Goal: Task Accomplishment & Management: Manage account settings

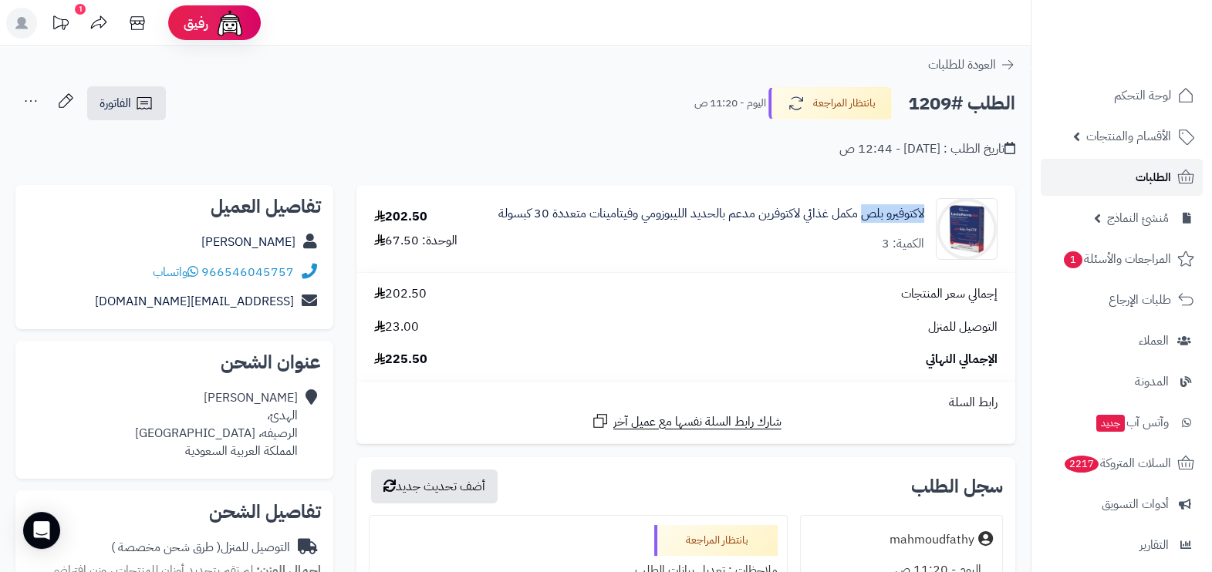
click at [1152, 177] on span "الطلبات" at bounding box center [1152, 178] width 35 height 22
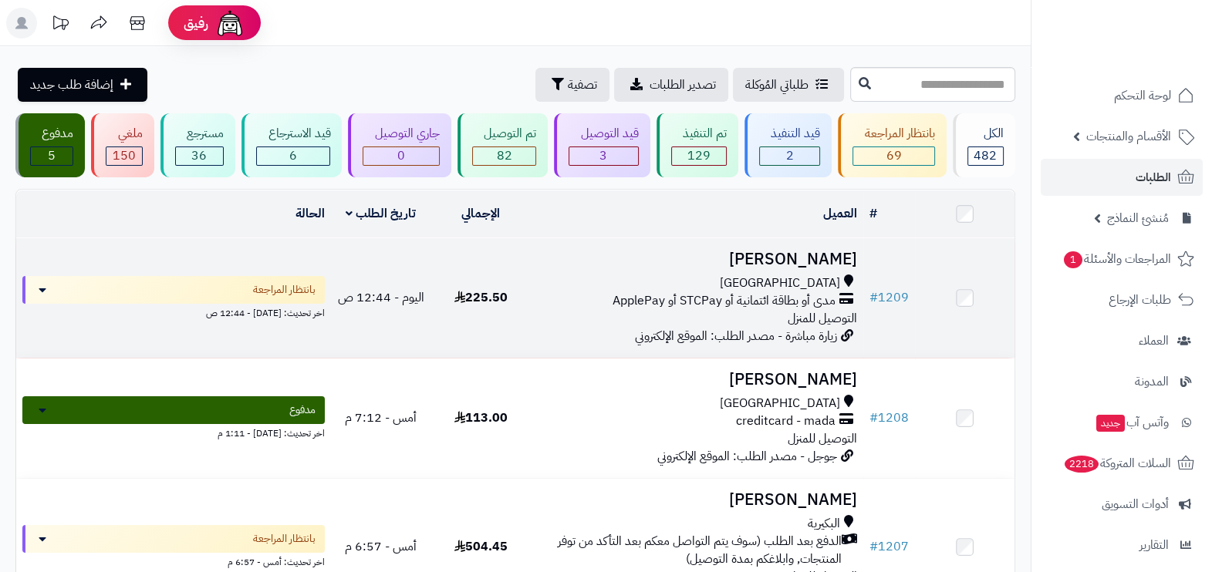
click at [693, 292] on span "مدى أو بطاقة ائتمانية أو STCPay أو ApplePay" at bounding box center [723, 301] width 223 height 18
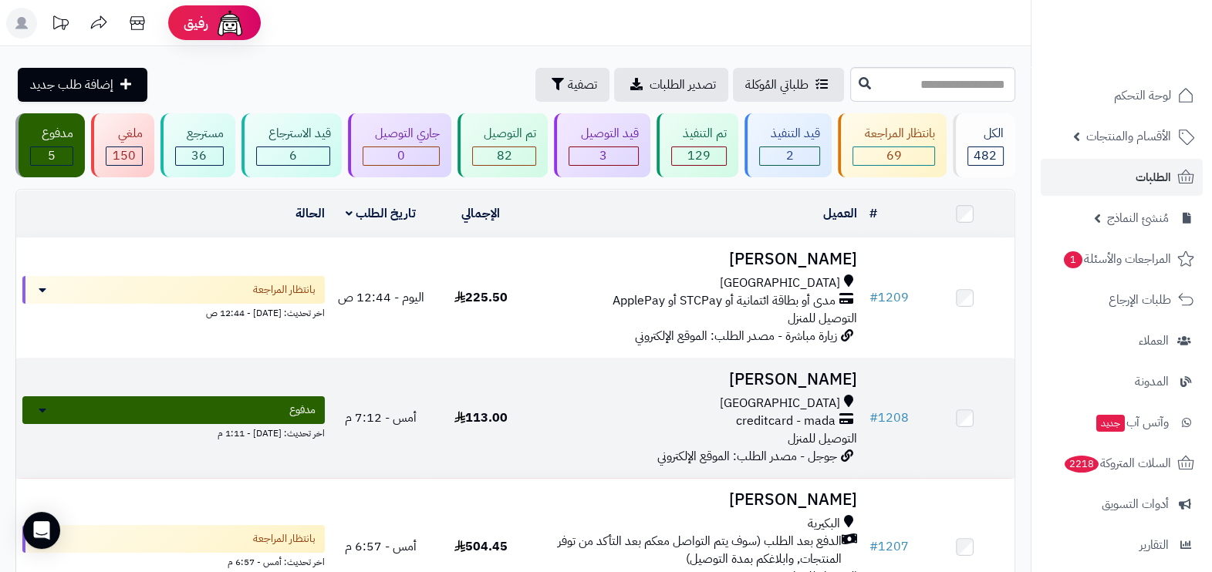
click at [685, 434] on div "جدة creditcard - mada التوصيل للمنزل" at bounding box center [697, 421] width 320 height 53
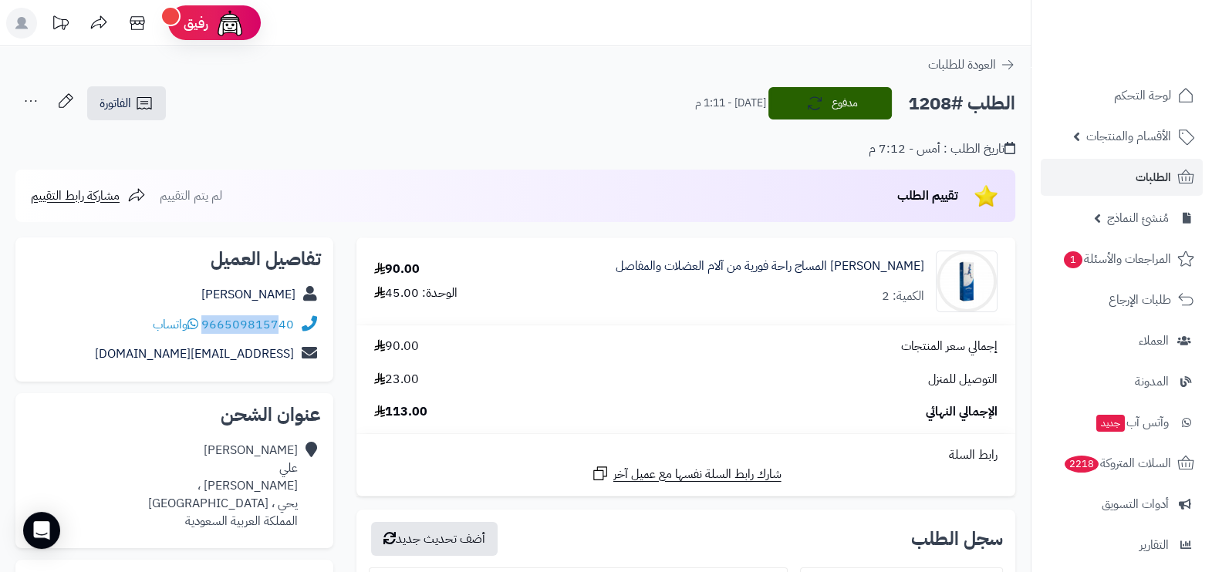
drag, startPoint x: 295, startPoint y: 322, endPoint x: 283, endPoint y: 331, distance: 15.0
click at [283, 331] on div "966509815740 واتساب" at bounding box center [174, 325] width 293 height 30
click at [640, 346] on div "إجمالي سعر المنتجات 90.00" at bounding box center [686, 347] width 646 height 18
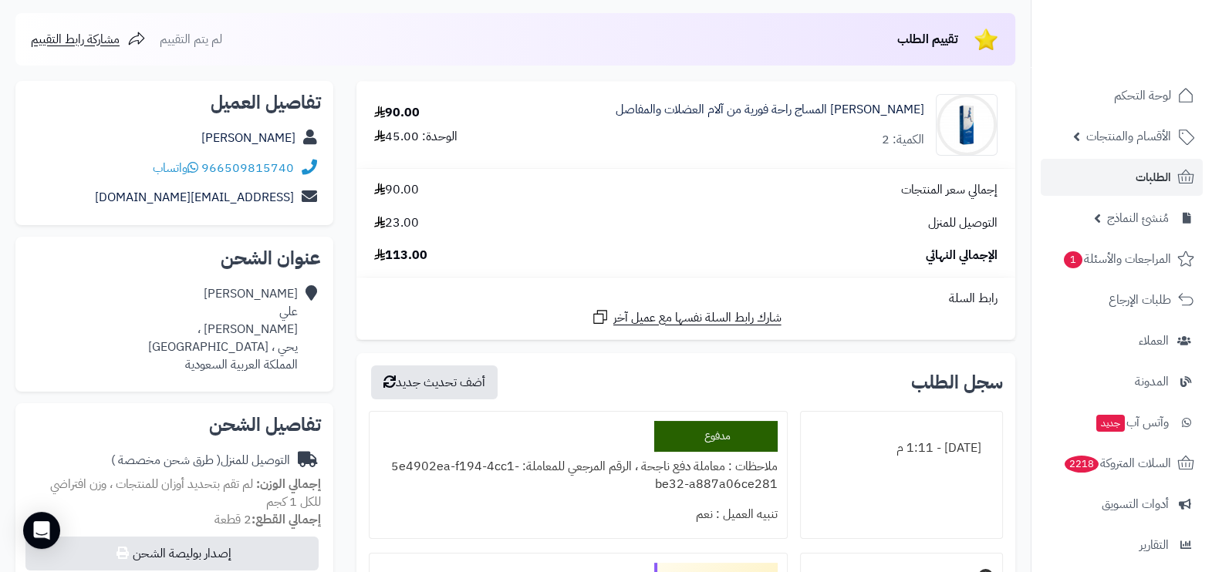
scroll to position [127, 0]
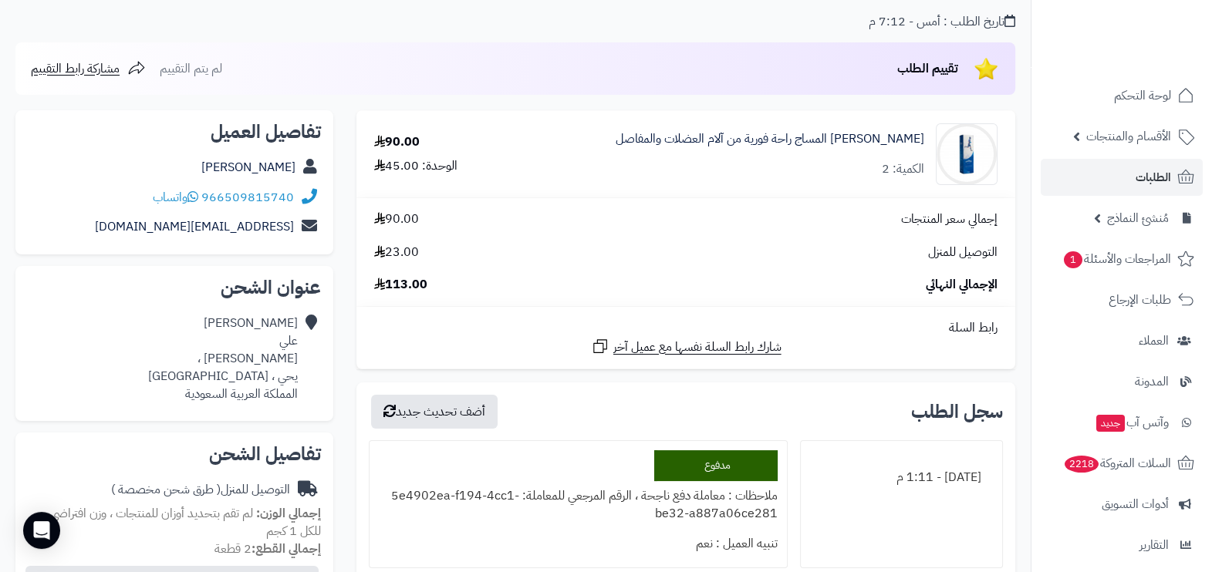
click at [298, 189] on icon at bounding box center [307, 198] width 19 height 18
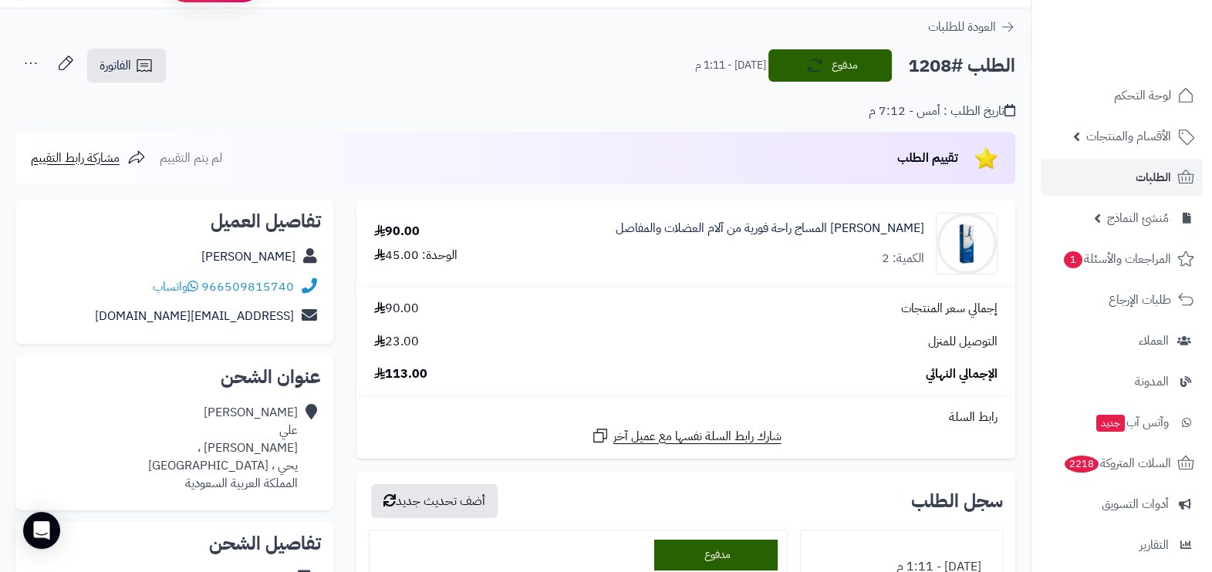
scroll to position [96, 0]
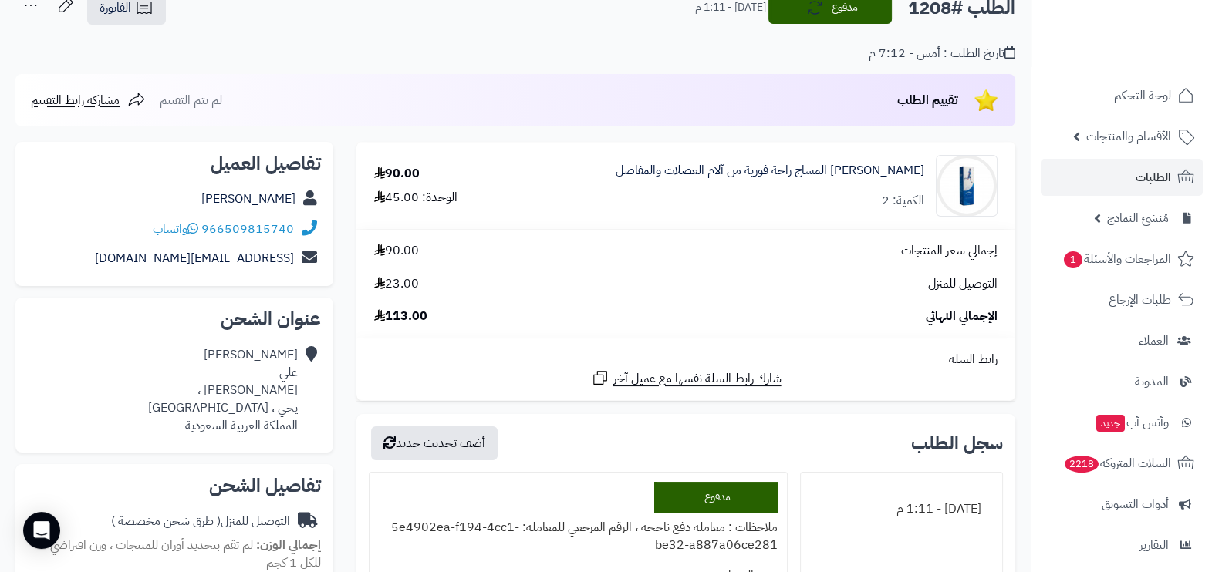
drag, startPoint x: 298, startPoint y: 220, endPoint x: 293, endPoint y: 231, distance: 12.8
click at [293, 231] on div "966509815740 واتساب" at bounding box center [174, 229] width 293 height 30
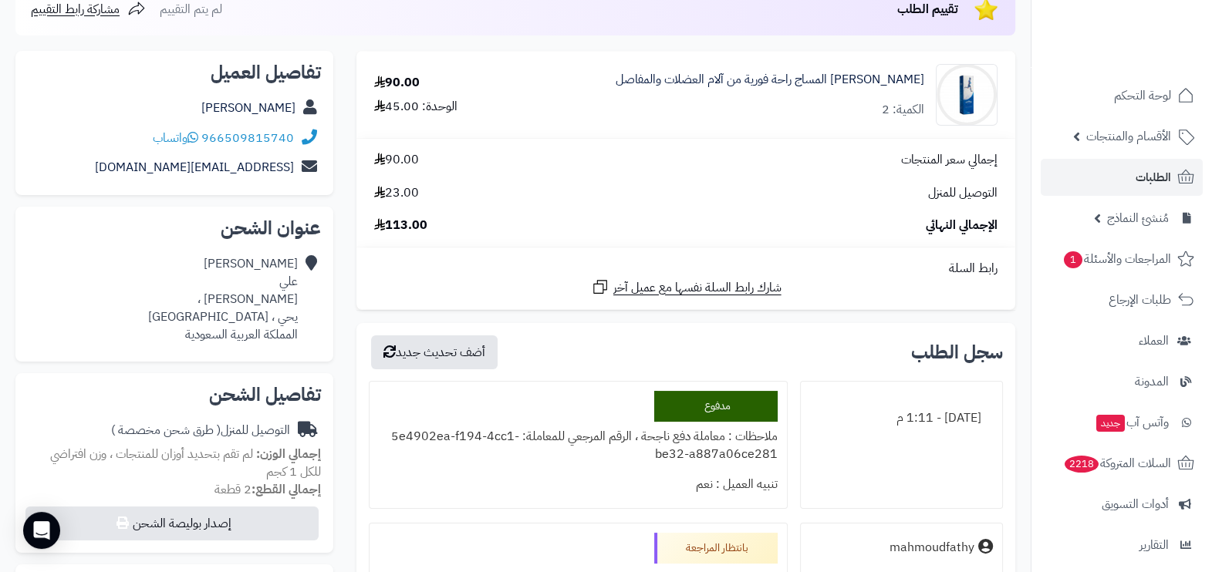
scroll to position [192, 0]
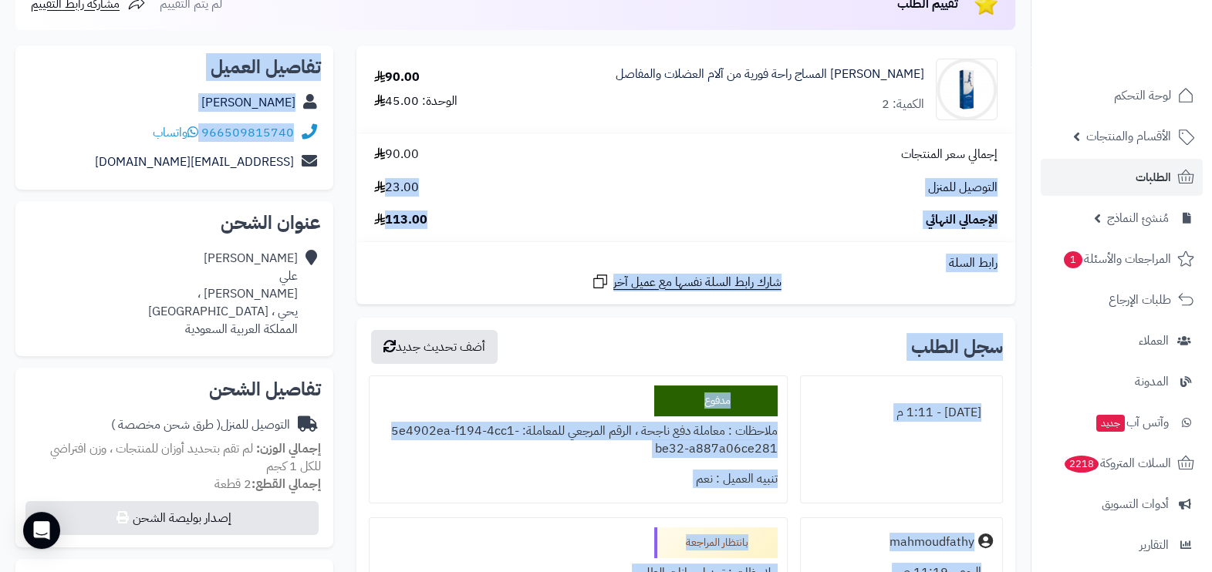
drag, startPoint x: 203, startPoint y: 130, endPoint x: 360, endPoint y: 147, distance: 158.3
click at [360, 147] on div "**********" at bounding box center [515, 512] width 1023 height 933
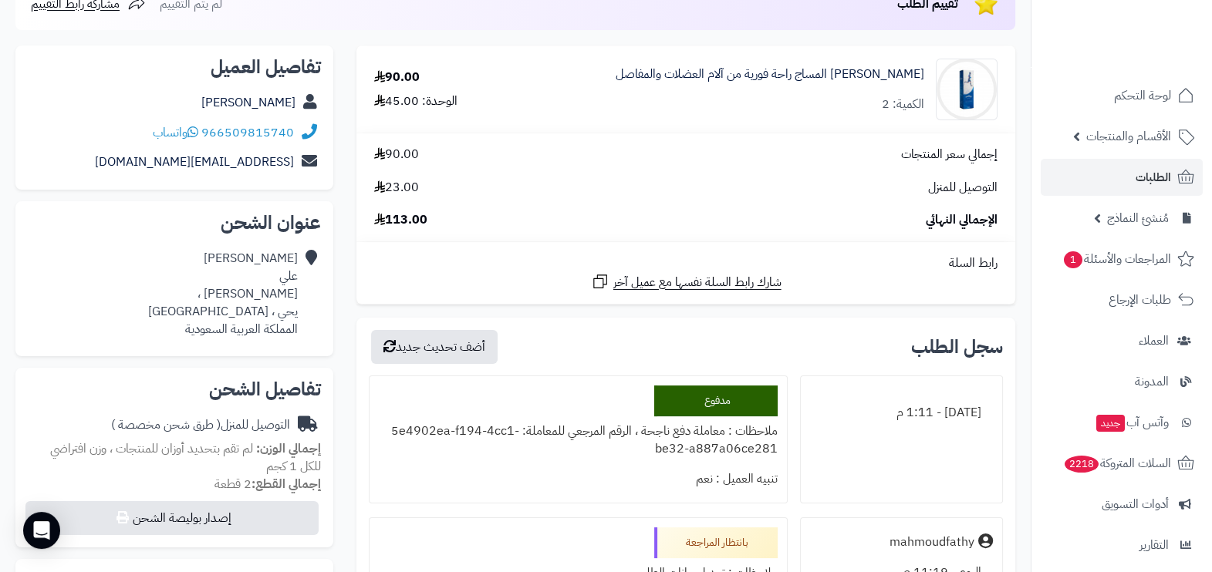
click at [39, 174] on div "mhmd.totaa@gmail.com" at bounding box center [174, 162] width 293 height 30
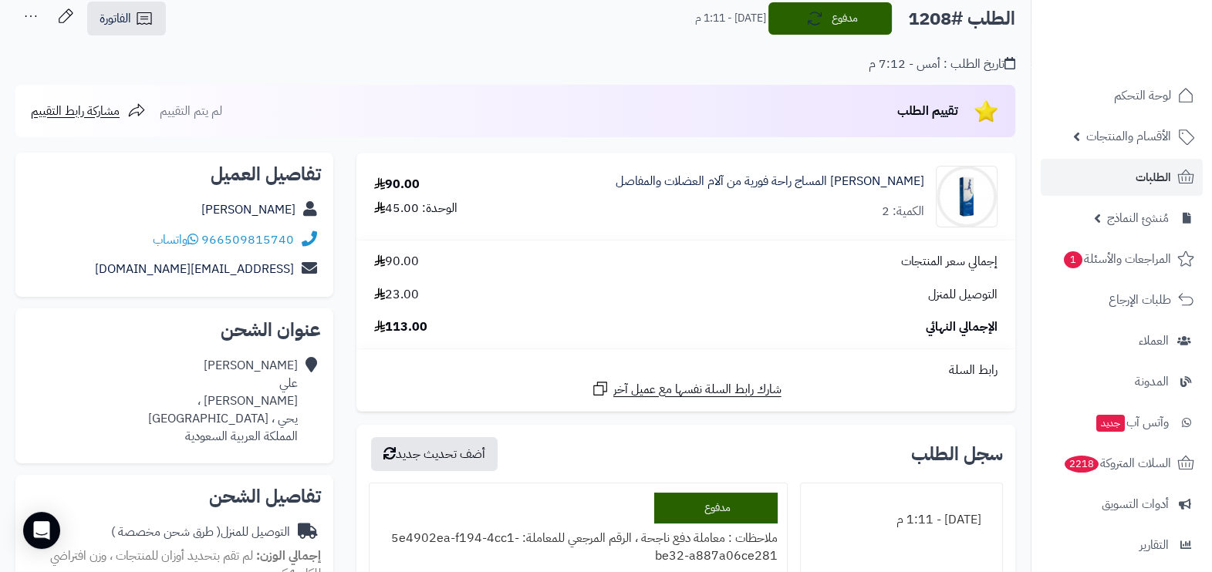
scroll to position [0, 0]
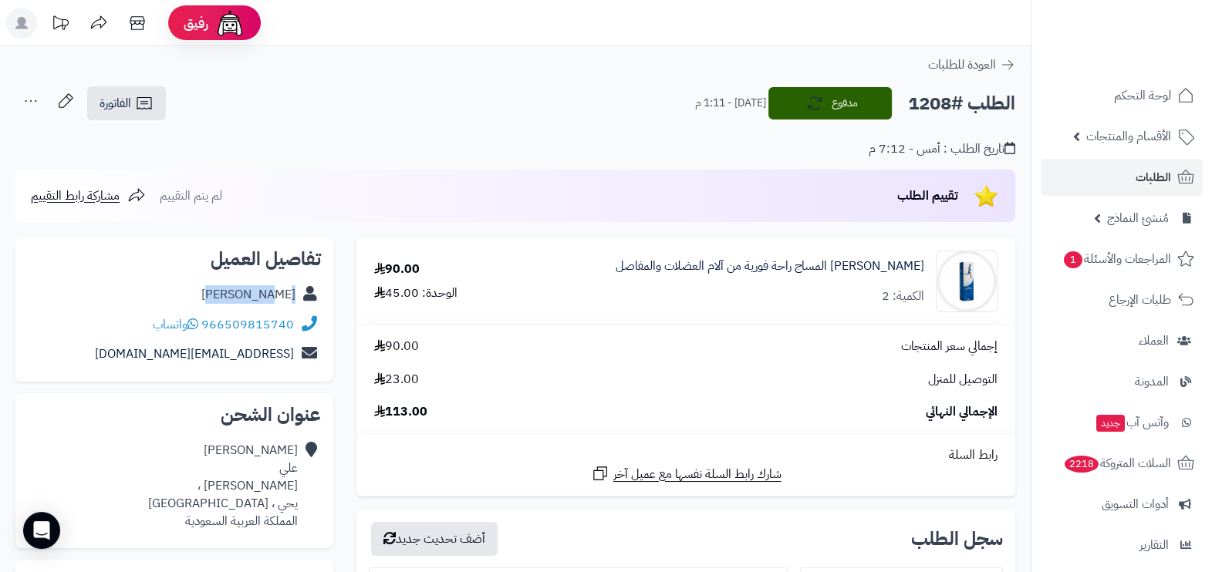
drag, startPoint x: 265, startPoint y: 293, endPoint x: 295, endPoint y: 298, distance: 29.7
click at [295, 298] on div "محمد علي" at bounding box center [174, 295] width 293 height 30
copy link "محمد علي"
click at [932, 98] on h2 "الطلب #1208" at bounding box center [961, 104] width 107 height 32
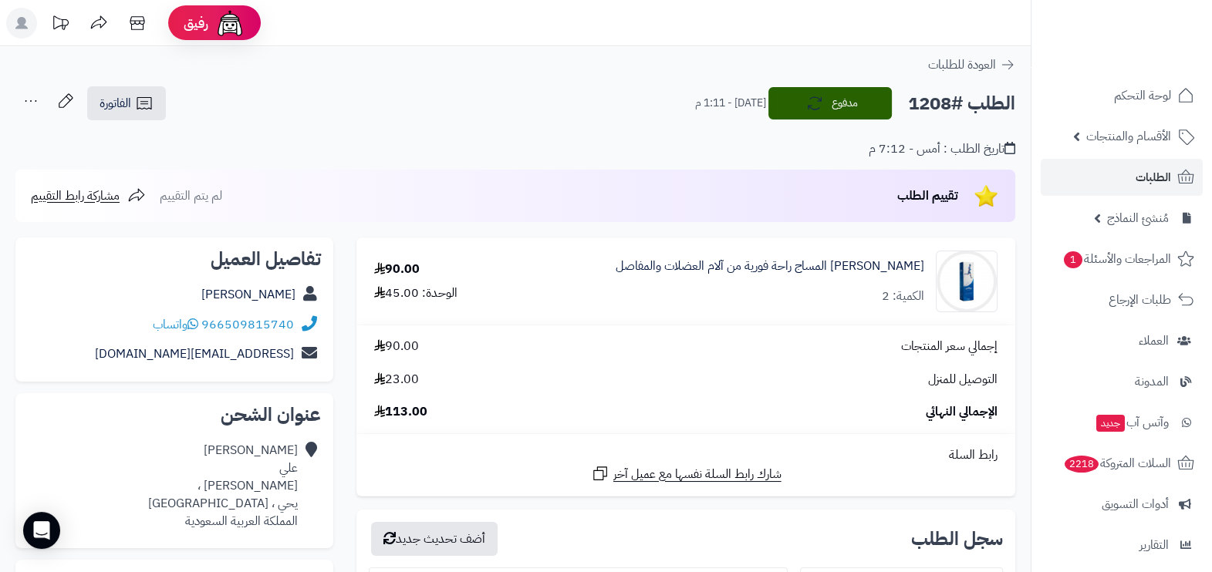
copy h2 "1208"
click at [1143, 180] on span "الطلبات" at bounding box center [1152, 178] width 35 height 22
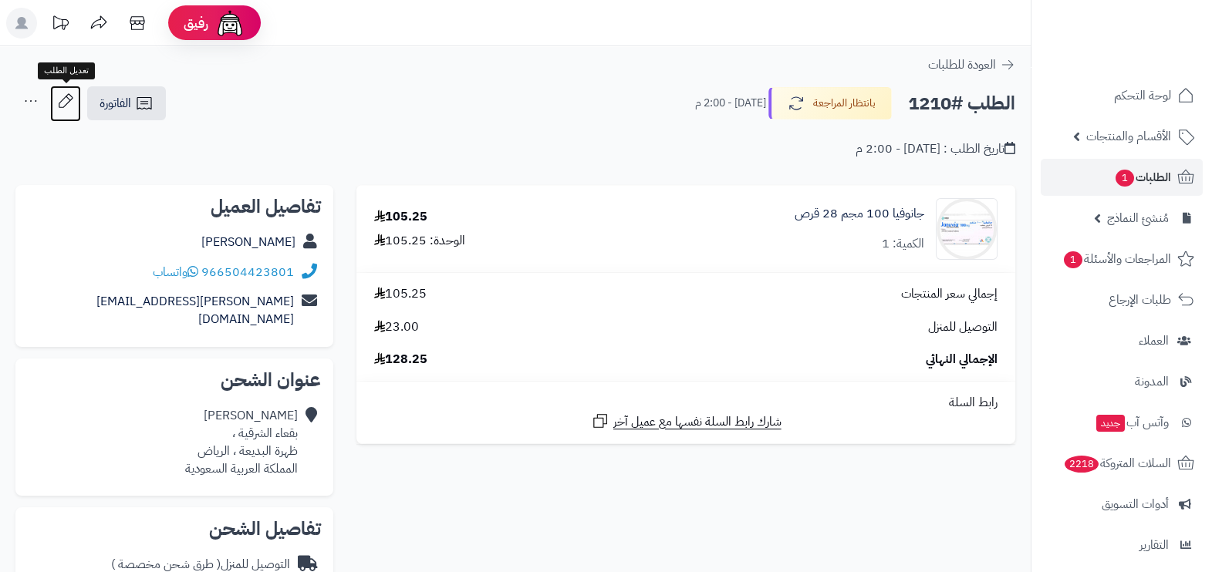
click at [76, 95] on icon at bounding box center [65, 101] width 31 height 31
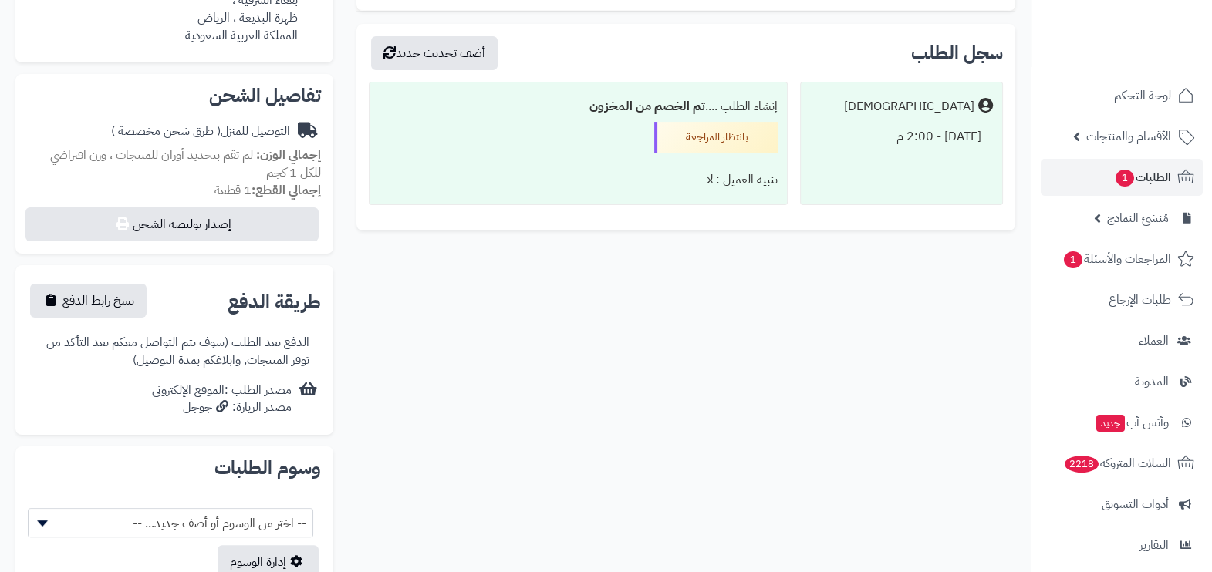
scroll to position [562, 0]
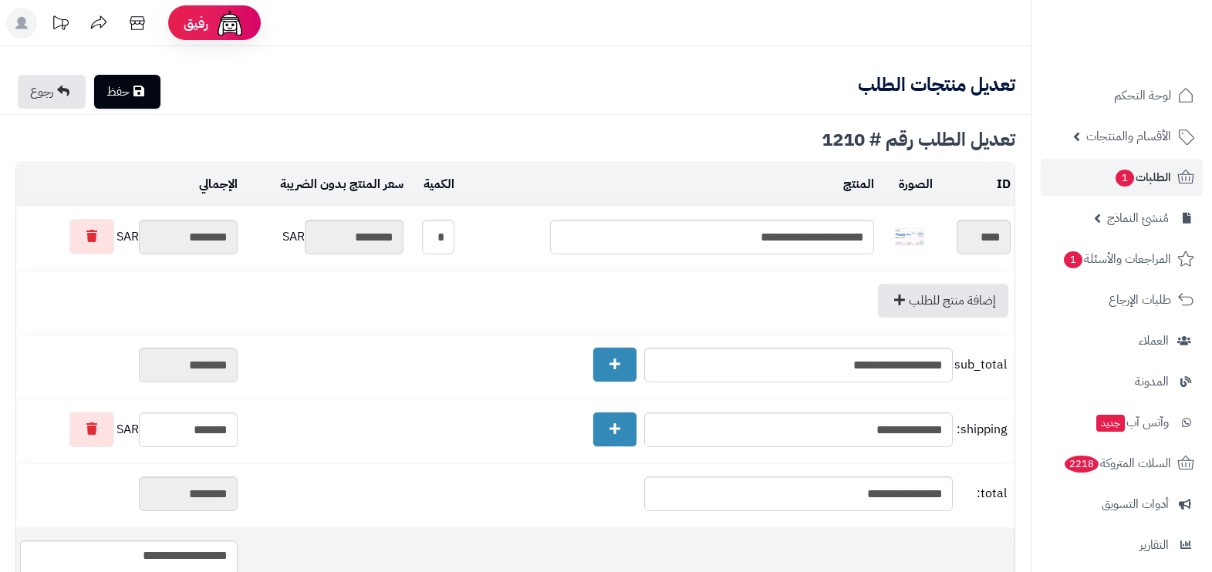
scroll to position [225, 0]
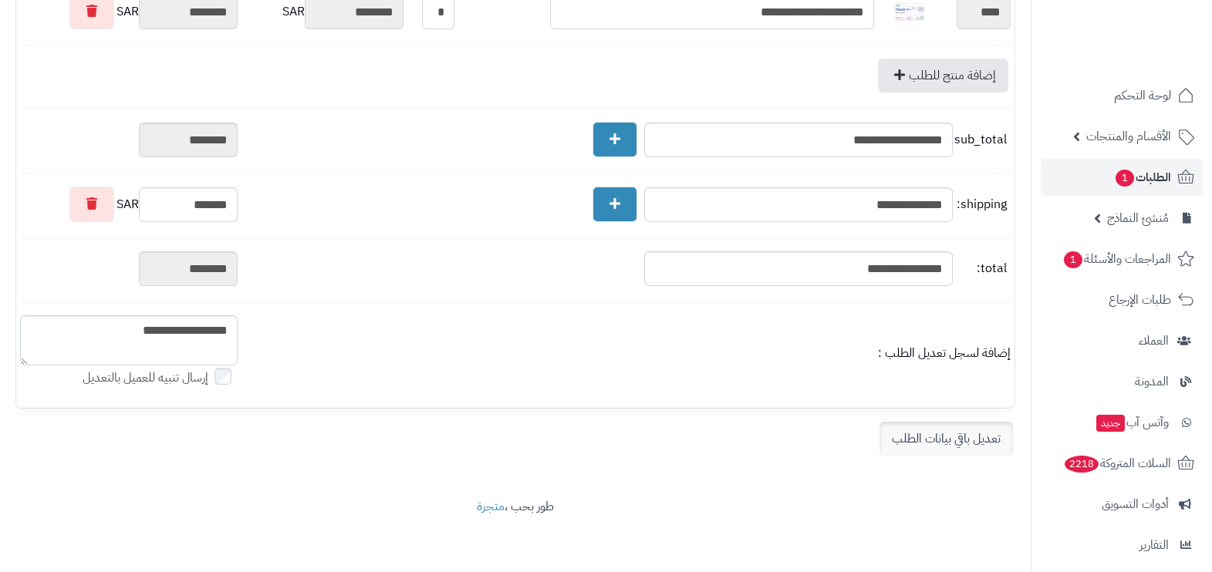
click at [956, 440] on link "تعديل باقي بيانات الطلب" at bounding box center [945, 439] width 133 height 34
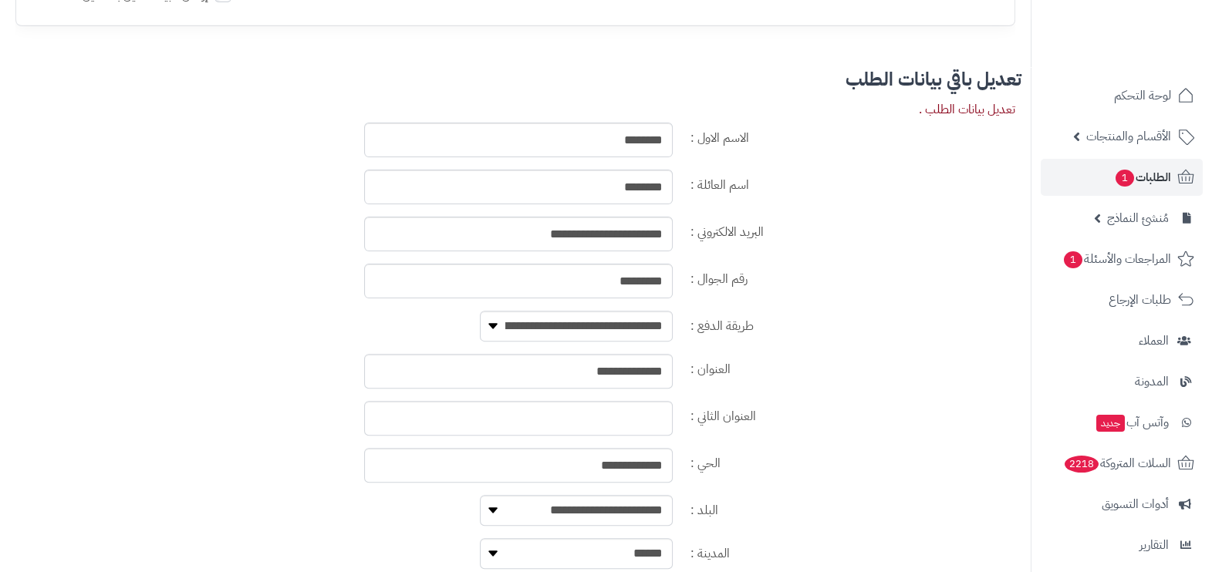
scroll to position [611, 0]
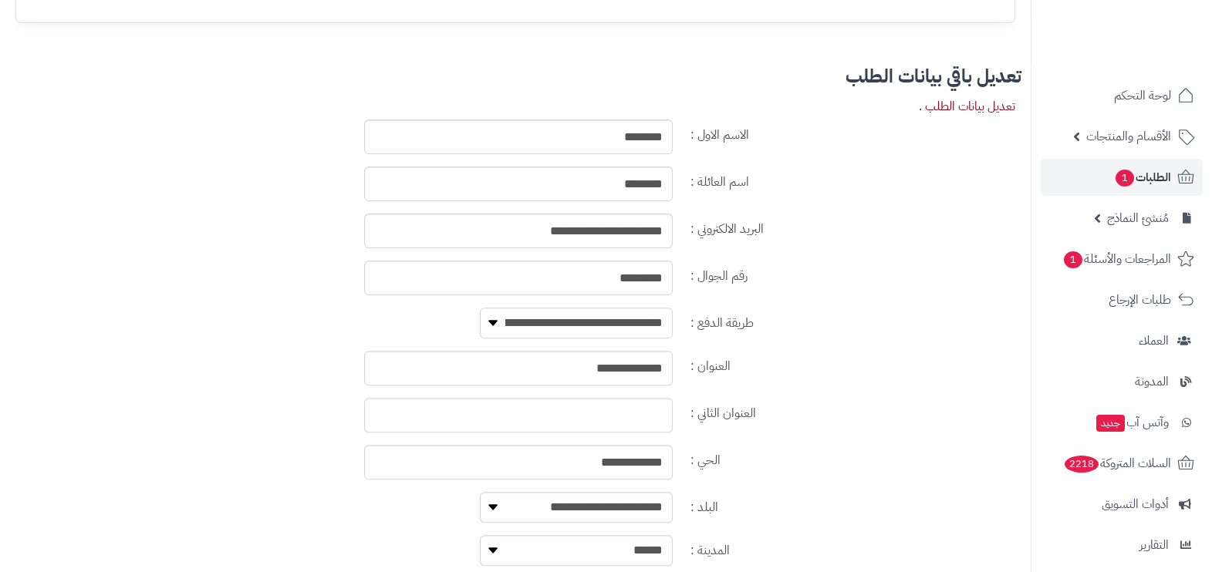
click at [642, 316] on select "**********" at bounding box center [576, 323] width 193 height 31
select select "**********"
click at [480, 308] on select "**********" at bounding box center [576, 323] width 193 height 31
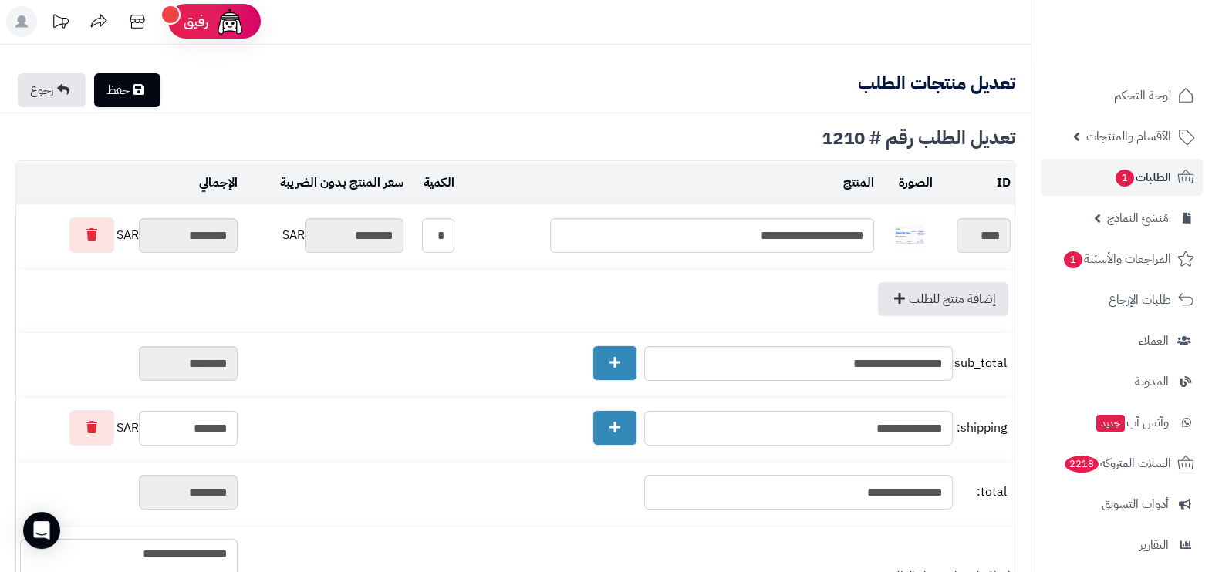
scroll to position [0, 0]
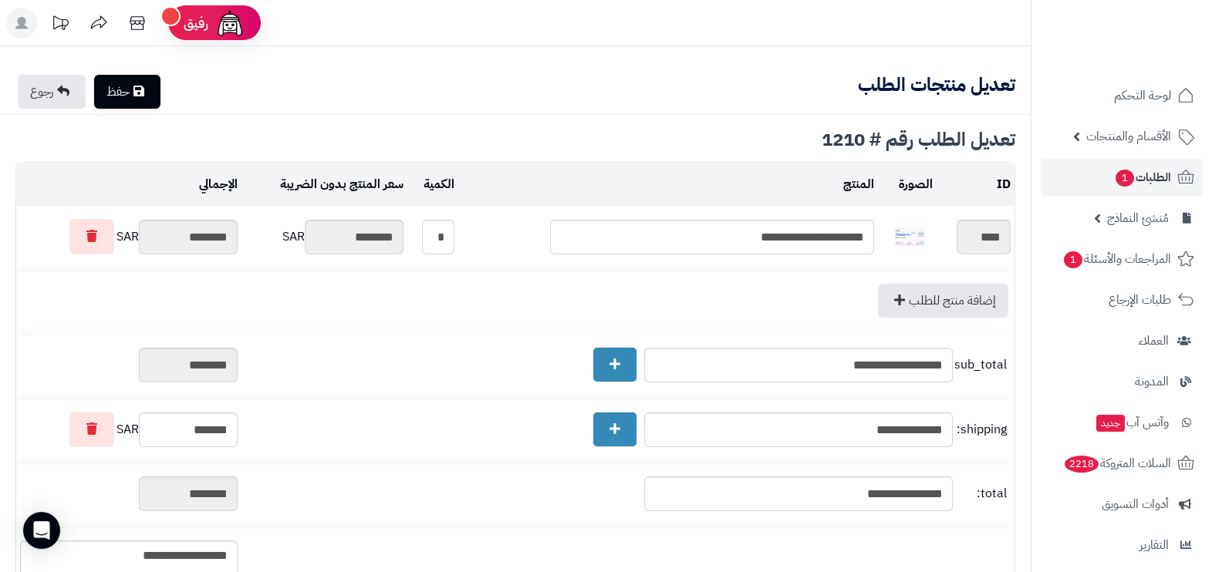
click at [145, 81] on link "حفظ" at bounding box center [127, 92] width 66 height 34
click at [1175, 189] on link "الطلبات 1" at bounding box center [1121, 177] width 162 height 37
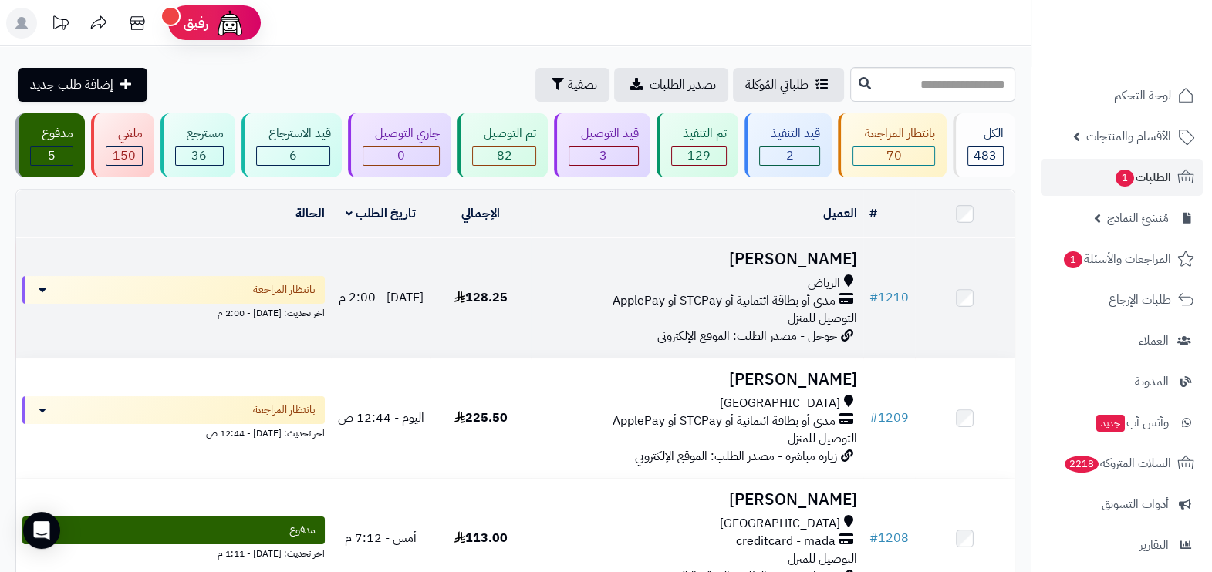
click at [706, 292] on span "مدى أو بطاقة ائتمانية أو STCPay أو ApplePay" at bounding box center [723, 301] width 223 height 18
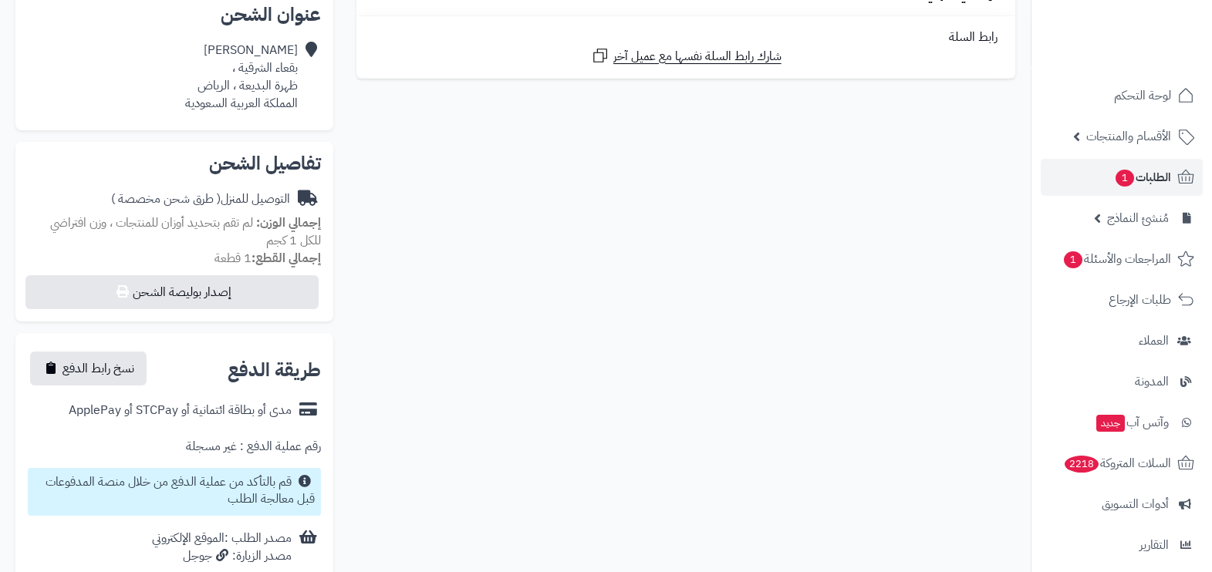
scroll to position [385, 0]
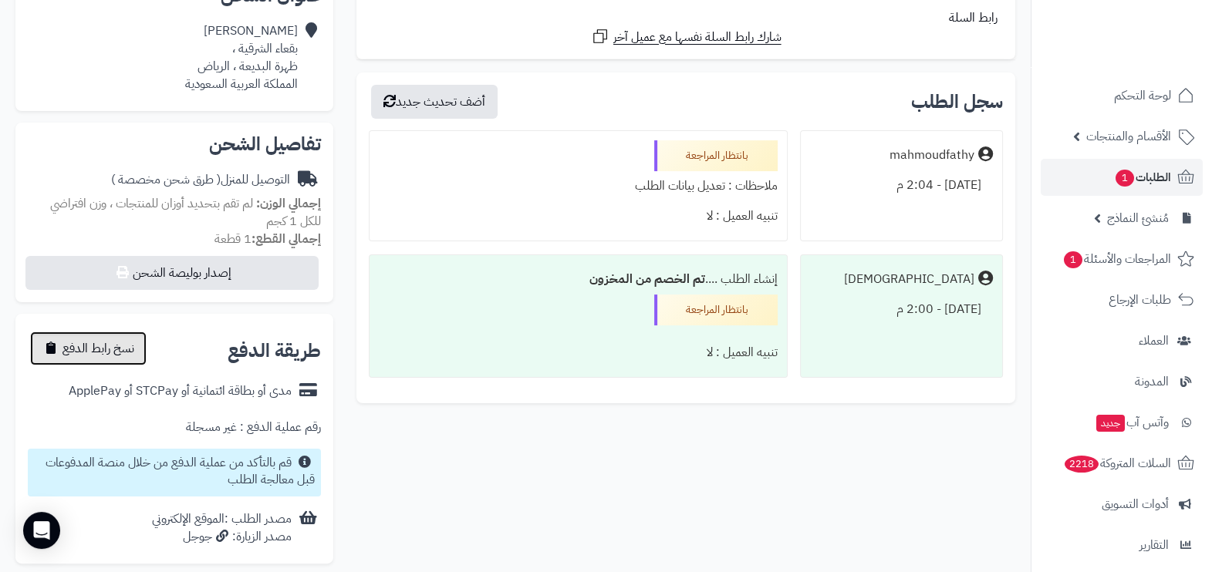
click at [94, 332] on button "نسخ رابط الدفع" at bounding box center [88, 349] width 116 height 34
click at [98, 339] on span "تم النسخ" at bounding box center [83, 348] width 42 height 19
click at [96, 339] on span "تم النسخ" at bounding box center [83, 348] width 42 height 19
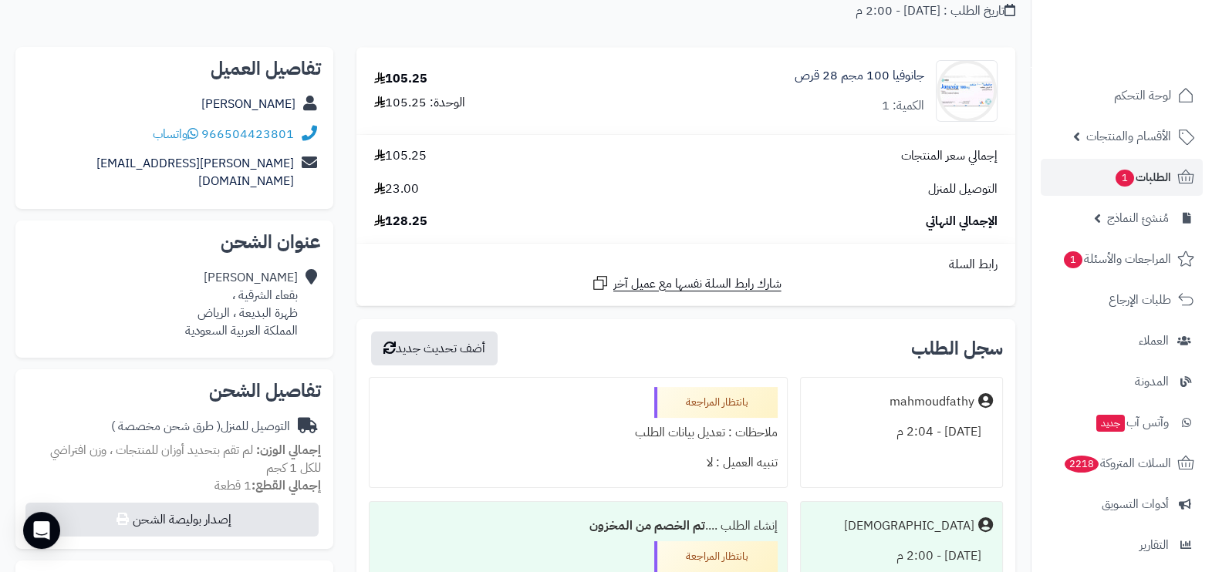
scroll to position [0, 0]
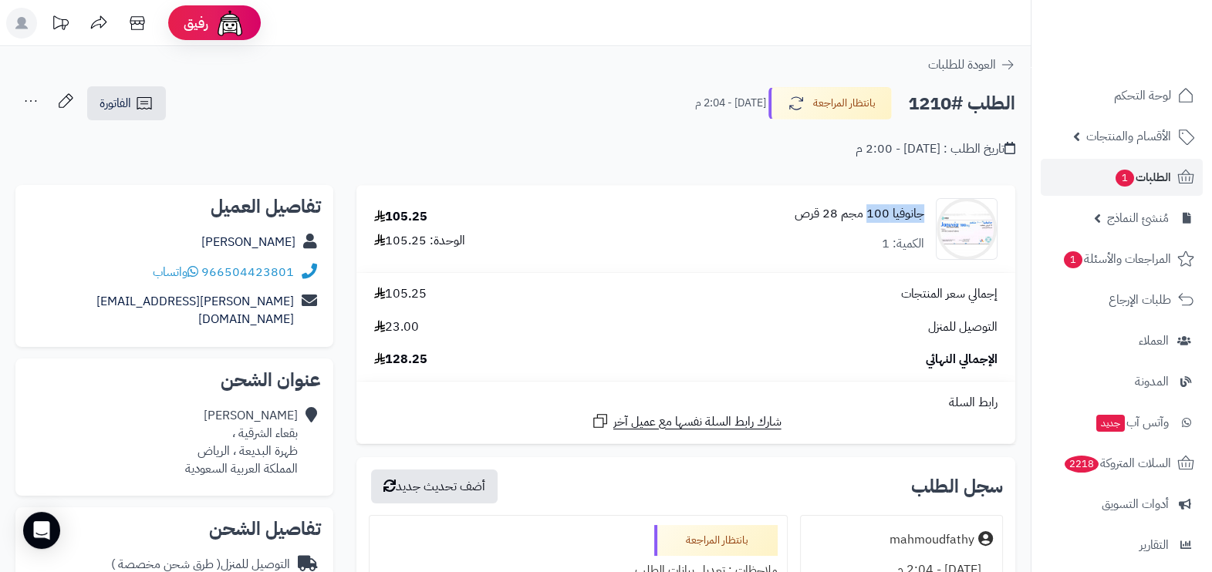
drag, startPoint x: 925, startPoint y: 213, endPoint x: 868, endPoint y: 220, distance: 57.5
click at [868, 220] on div "جانوفيا 100 مجم 28 قرص الكمية: 1" at bounding box center [800, 229] width 418 height 62
copy link "جانوفيا 100"
click at [1129, 180] on span "1" at bounding box center [1125, 178] width 20 height 18
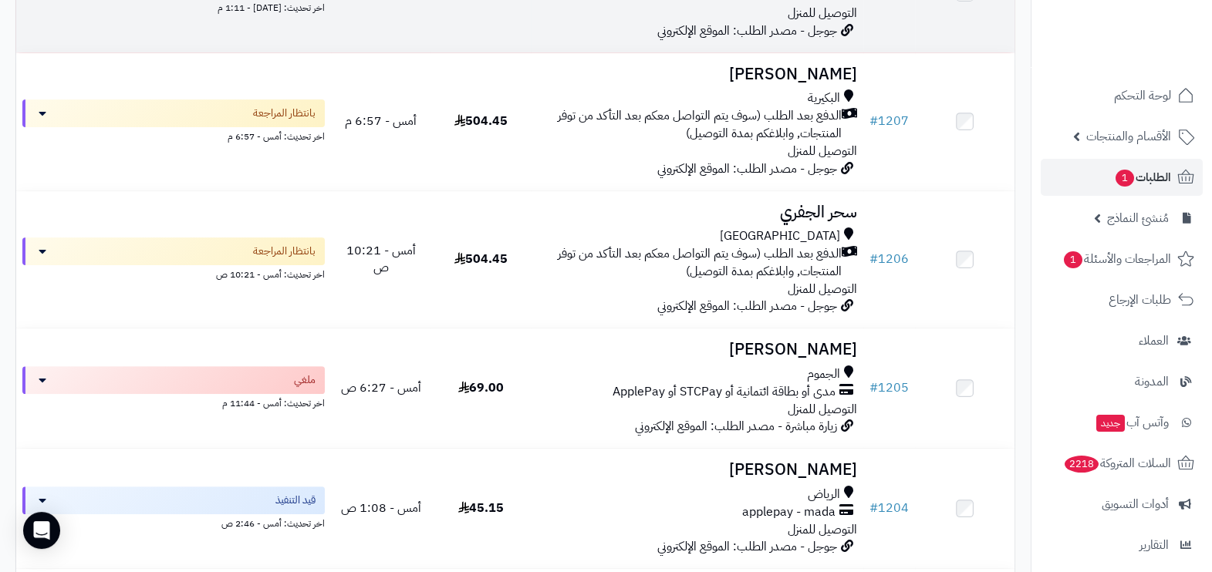
scroll to position [482, 0]
